Goal: Subscribe to service/newsletter

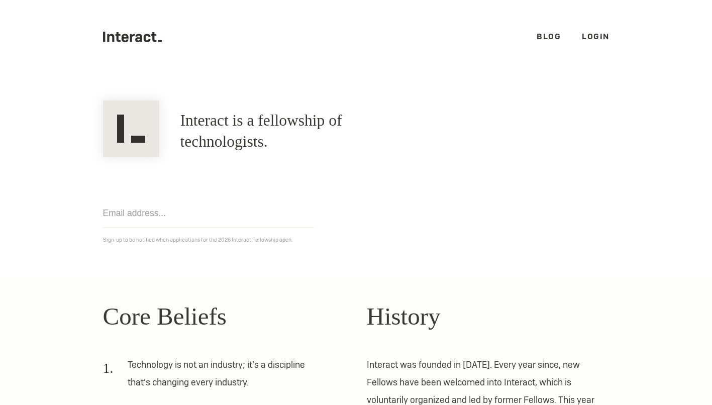
click at [134, 36] on icon ".cls-1{fill:#33312f;} interact-brand-logotype-black" at bounding box center [132, 37] width 59 height 11
click at [593, 39] on link "Login" at bounding box center [596, 36] width 28 height 11
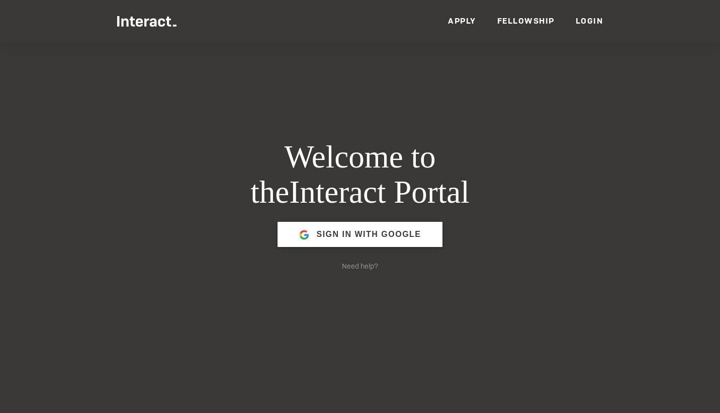
click at [459, 23] on link "Apply" at bounding box center [462, 21] width 28 height 11
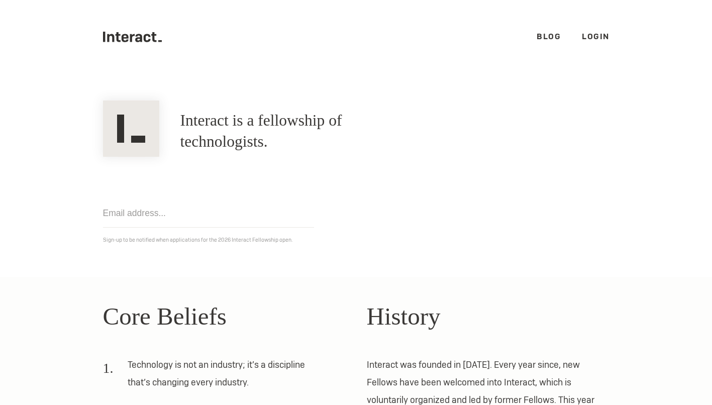
click at [162, 217] on input "email" at bounding box center [208, 213] width 211 height 29
type input "anshmishra089@gmail.com"
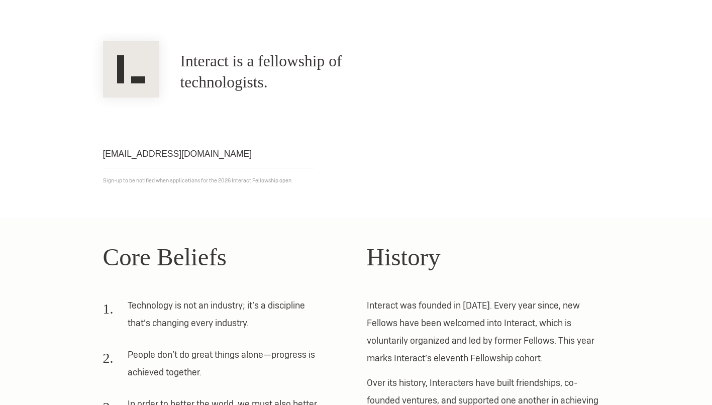
scroll to position [69, 0]
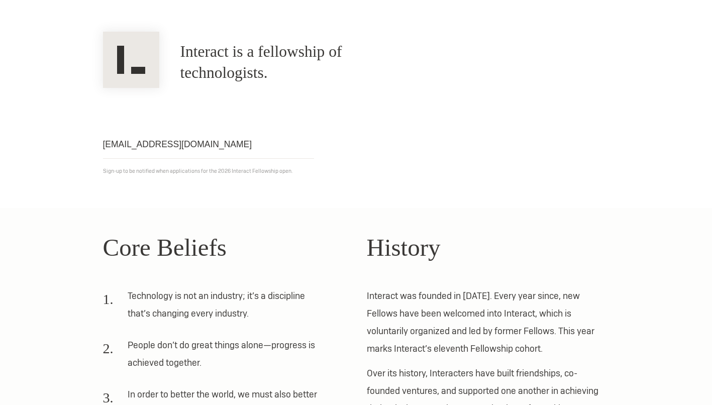
click input "Get notified" at bounding box center [0, 0] width 0 height 0
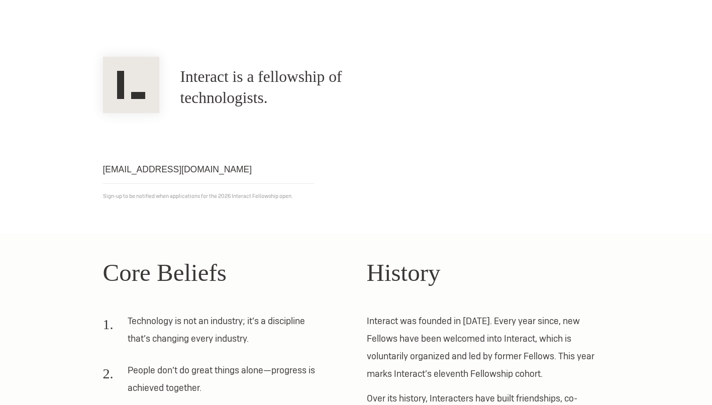
scroll to position [0, 0]
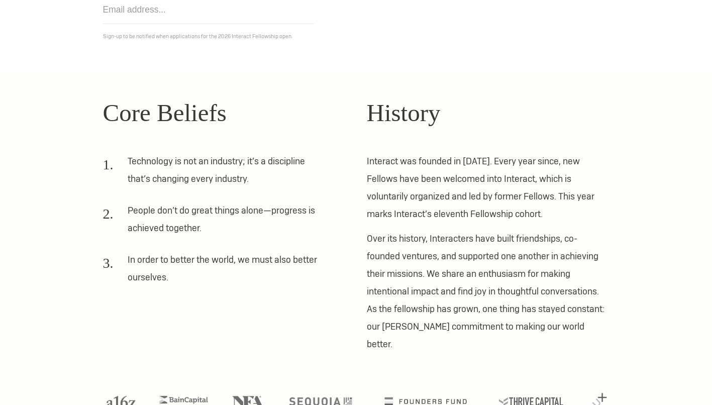
scroll to position [221, 0]
